Goal: Information Seeking & Learning: Learn about a topic

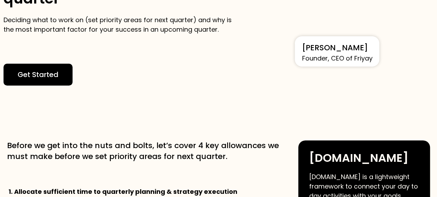
scroll to position [98, 0]
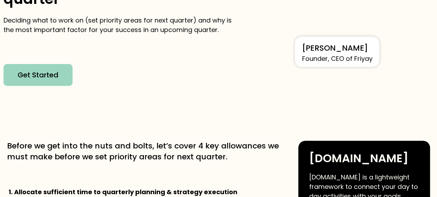
click at [44, 71] on span "Get Started" at bounding box center [38, 74] width 41 height 11
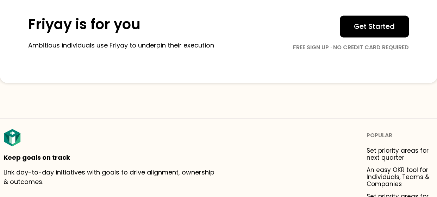
scroll to position [3292, 0]
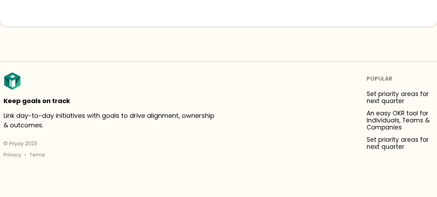
drag, startPoint x: 435, startPoint y: 185, endPoint x: 436, endPoint y: 195, distance: 9.9
click at [402, 94] on link "Set priority areas for next quarter" at bounding box center [397, 97] width 63 height 14
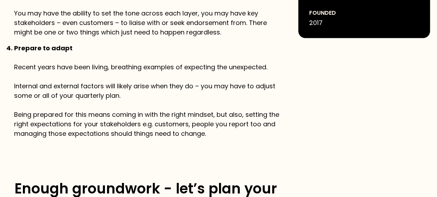
scroll to position [447, 0]
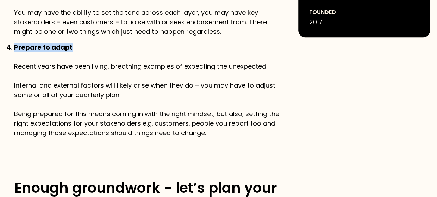
drag, startPoint x: 75, startPoint y: 47, endPoint x: 14, endPoint y: 47, distance: 61.2
click at [14, 47] on li "Prepare to adapt Recent years have been living, breathing examples of expecting…" at bounding box center [149, 90] width 270 height 95
click at [92, 47] on p "Prepare to adapt Recent years have been living, breathing examples of expecting…" at bounding box center [149, 90] width 270 height 95
drag, startPoint x: 83, startPoint y: 46, endPoint x: 10, endPoint y: 48, distance: 73.6
click at [26, 48] on p "Prepare to adapt Recent years have been living, breathing examples of expecting…" at bounding box center [149, 90] width 270 height 95
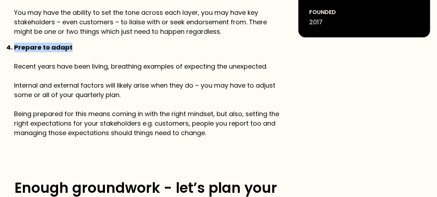
drag, startPoint x: 13, startPoint y: 47, endPoint x: 77, endPoint y: 47, distance: 63.7
click at [77, 47] on li "Prepare to adapt Recent years have been living, breathing examples of expecting…" at bounding box center [149, 90] width 270 height 95
click at [30, 48] on strong "Prepare to adapt" at bounding box center [43, 47] width 58 height 9
drag, startPoint x: 77, startPoint y: 46, endPoint x: 14, endPoint y: 48, distance: 63.0
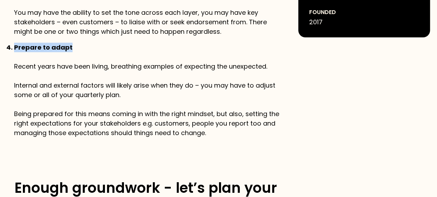
click at [14, 48] on p "Prepare to adapt Recent years have been living, breathing examples of expecting…" at bounding box center [149, 90] width 270 height 95
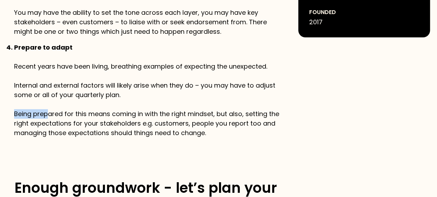
drag, startPoint x: 14, startPoint y: 113, endPoint x: 49, endPoint y: 114, distance: 34.1
click at [49, 114] on p "Prepare to adapt Recent years have been living, breathing examples of expecting…" at bounding box center [149, 90] width 270 height 95
click at [54, 114] on p "Prepare to adapt Recent years have been living, breathing examples of expecting…" at bounding box center [149, 90] width 270 height 95
drag, startPoint x: 17, startPoint y: 113, endPoint x: 36, endPoint y: 115, distance: 18.5
click at [36, 115] on p "Prepare to adapt Recent years have been living, breathing examples of expecting…" at bounding box center [149, 90] width 270 height 95
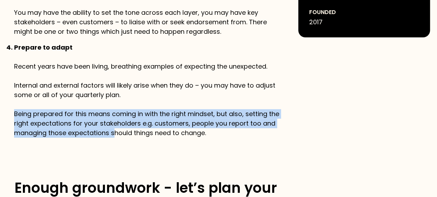
drag, startPoint x: 14, startPoint y: 113, endPoint x: 115, endPoint y: 131, distance: 102.5
click at [68, 124] on p "Prepare to adapt Recent years have been living, breathing examples of expecting…" at bounding box center [149, 90] width 270 height 95
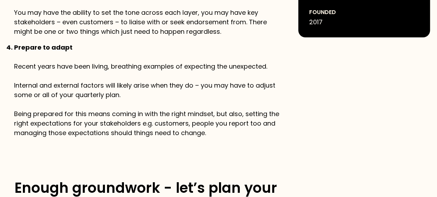
click at [68, 124] on p "Prepare to adapt Recent years have been living, breathing examples of expecting…" at bounding box center [149, 90] width 270 height 95
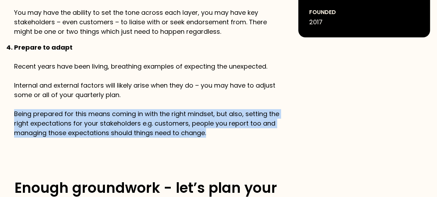
click at [68, 124] on p "Prepare to adapt Recent years have been living, breathing examples of expecting…" at bounding box center [149, 90] width 270 height 95
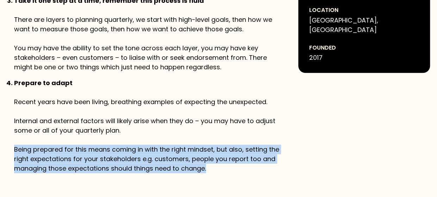
scroll to position [412, 0]
